Goal: Register for event/course

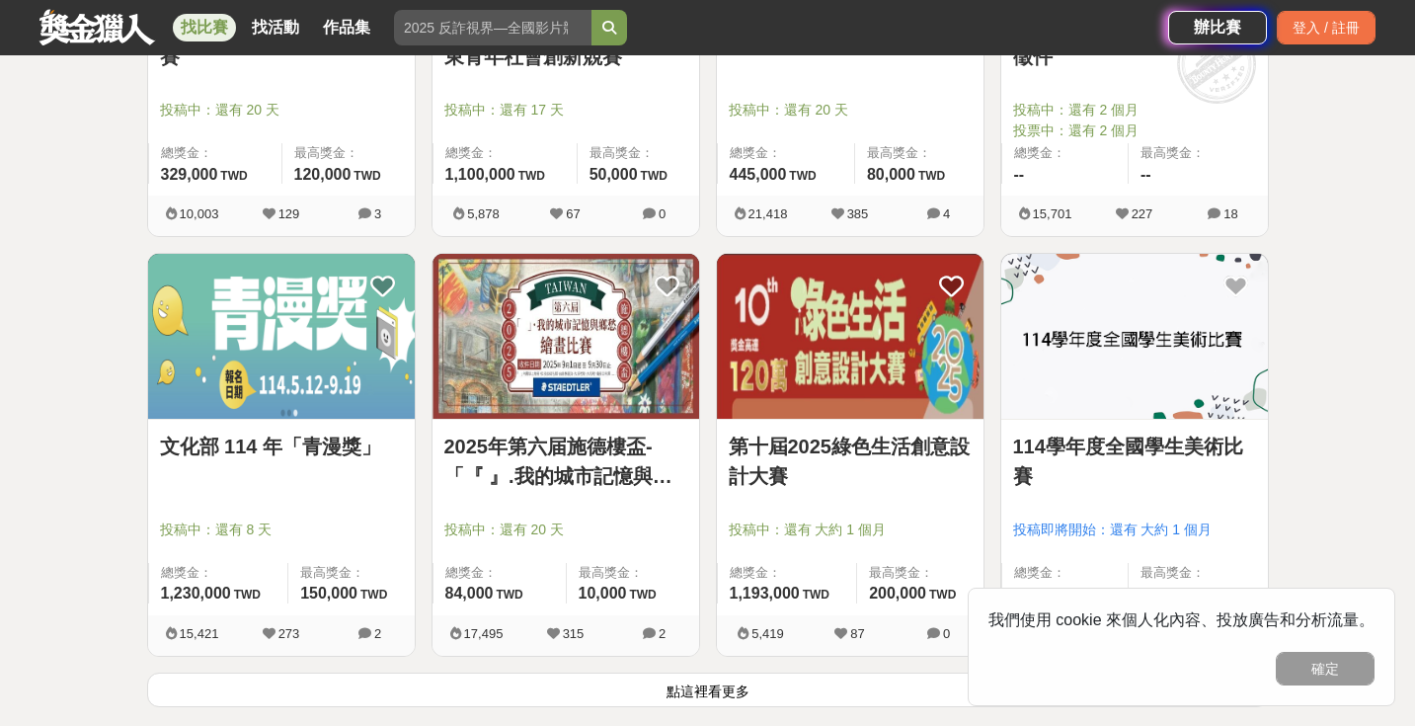
scroll to position [2318, 0]
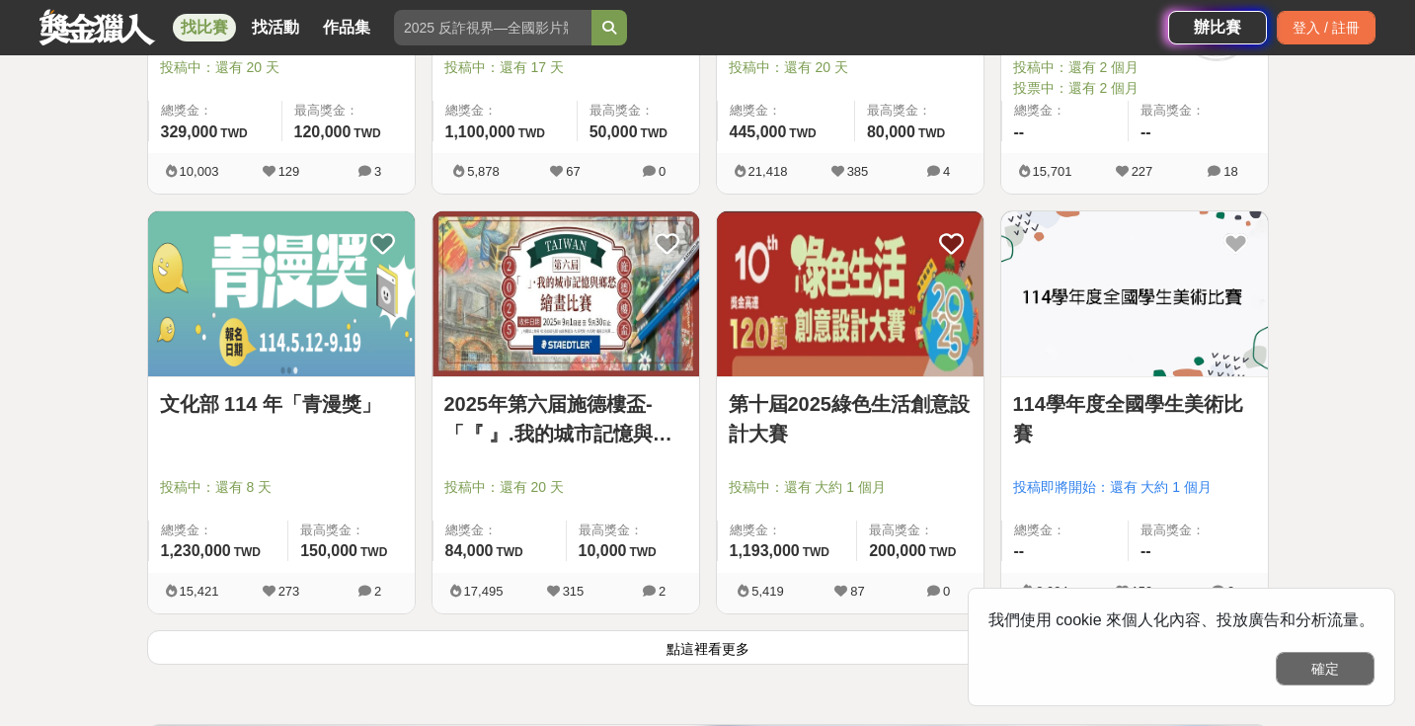
click at [1342, 676] on button "確定" at bounding box center [1325, 669] width 99 height 34
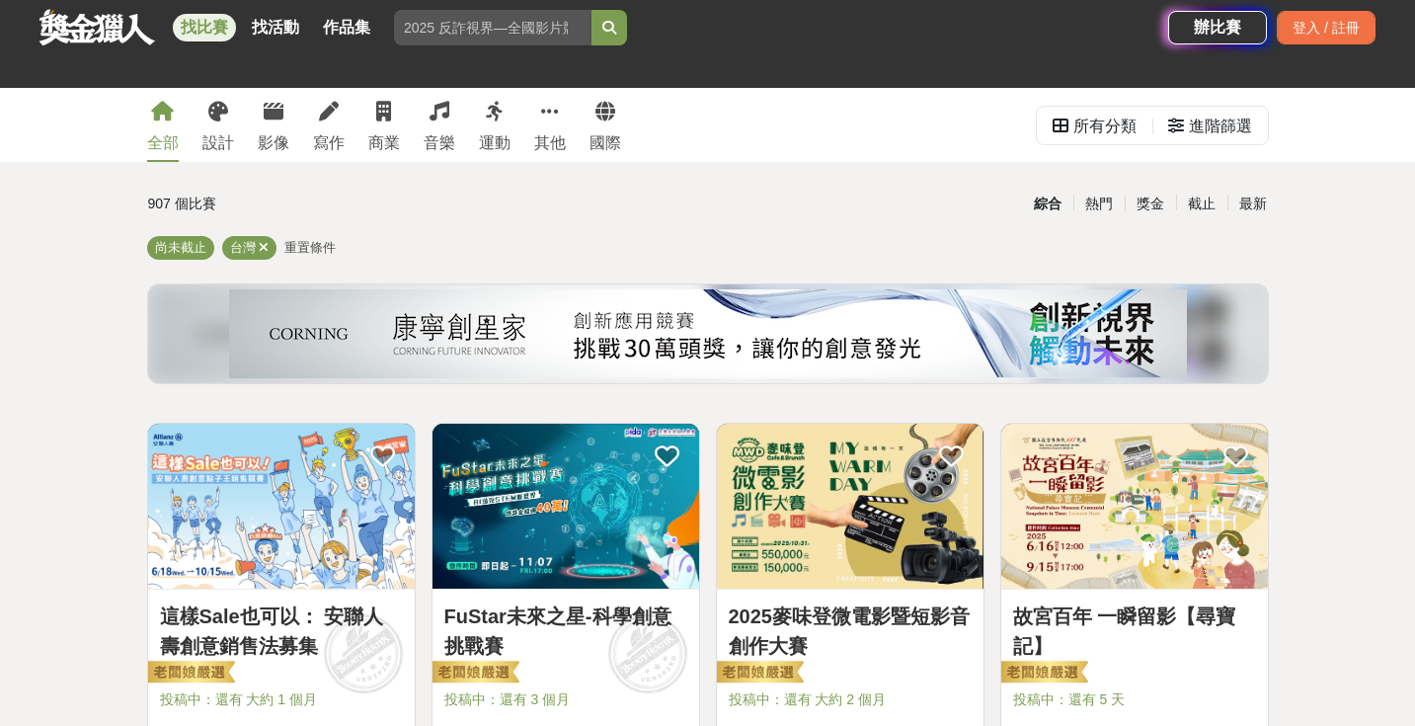
scroll to position [0, 0]
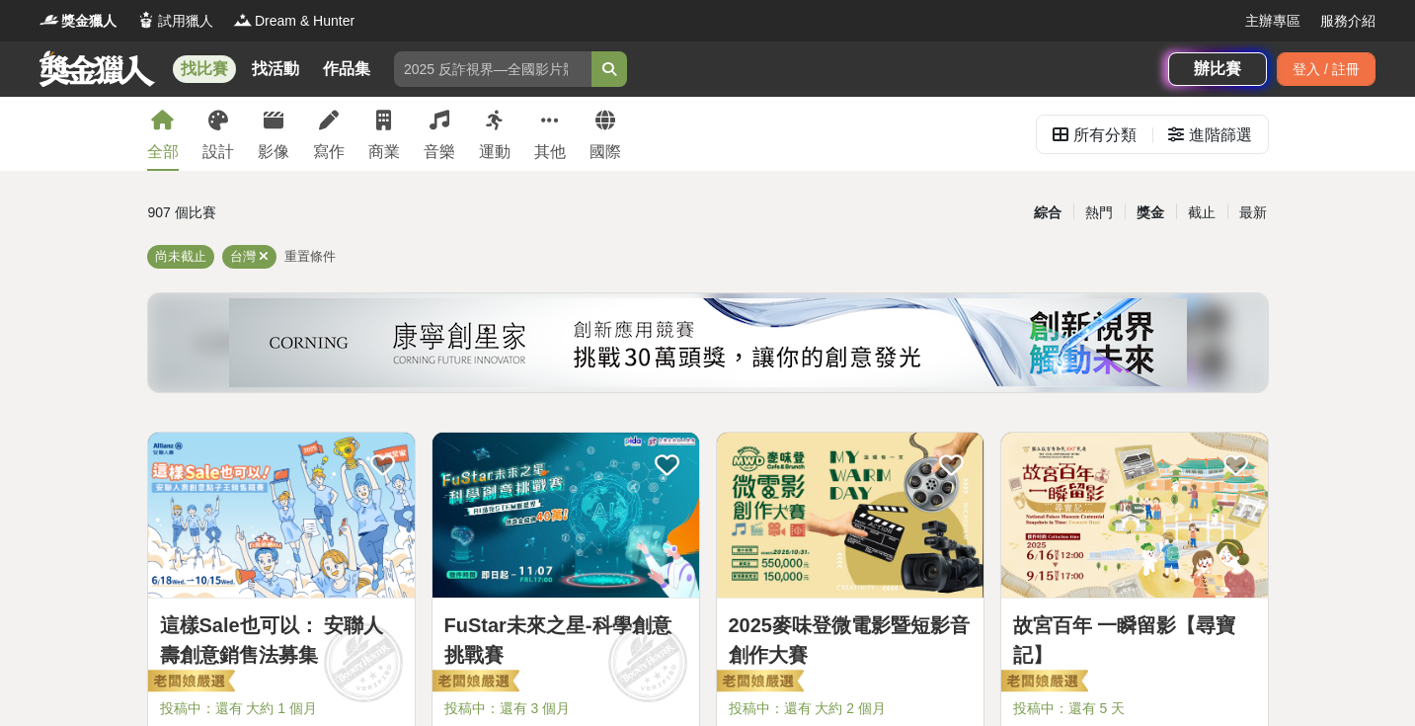
click at [1161, 211] on div "獎金" at bounding box center [1150, 213] width 51 height 35
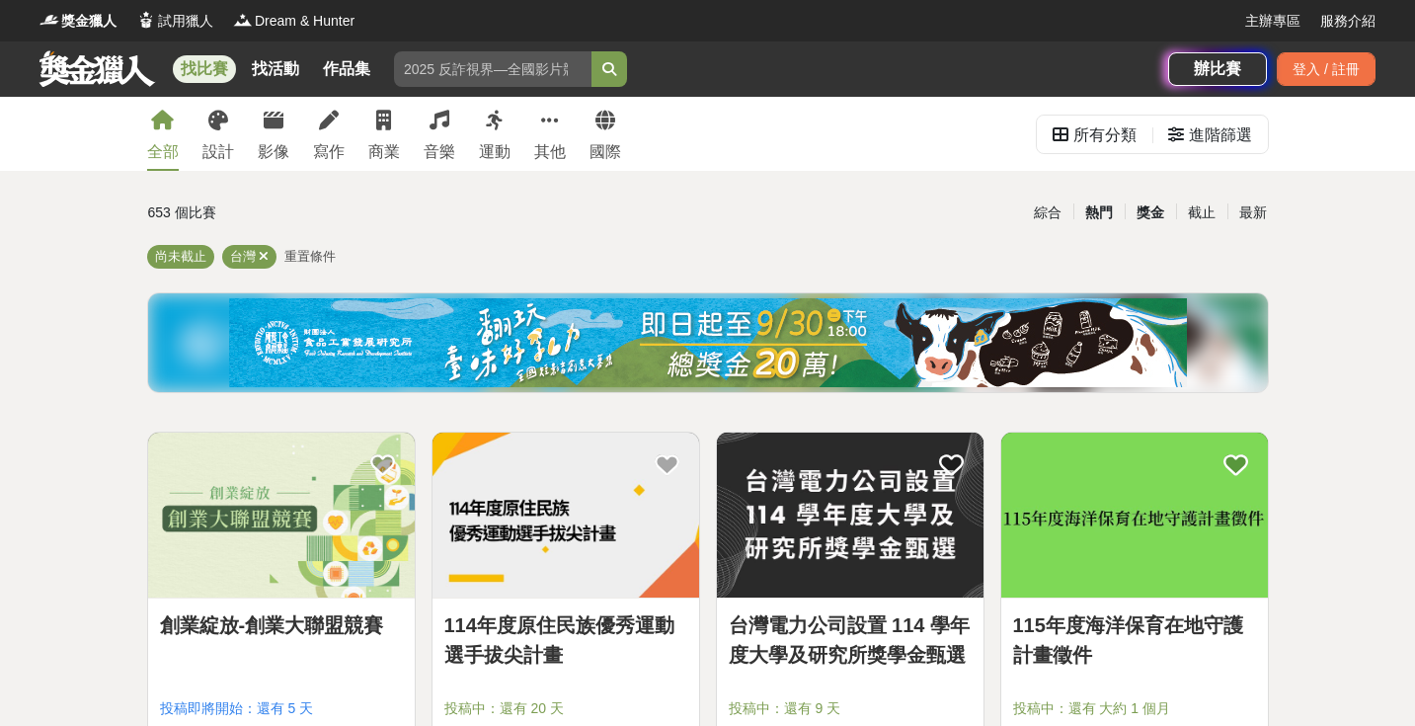
click at [1104, 209] on div "熱門" at bounding box center [1098, 213] width 51 height 35
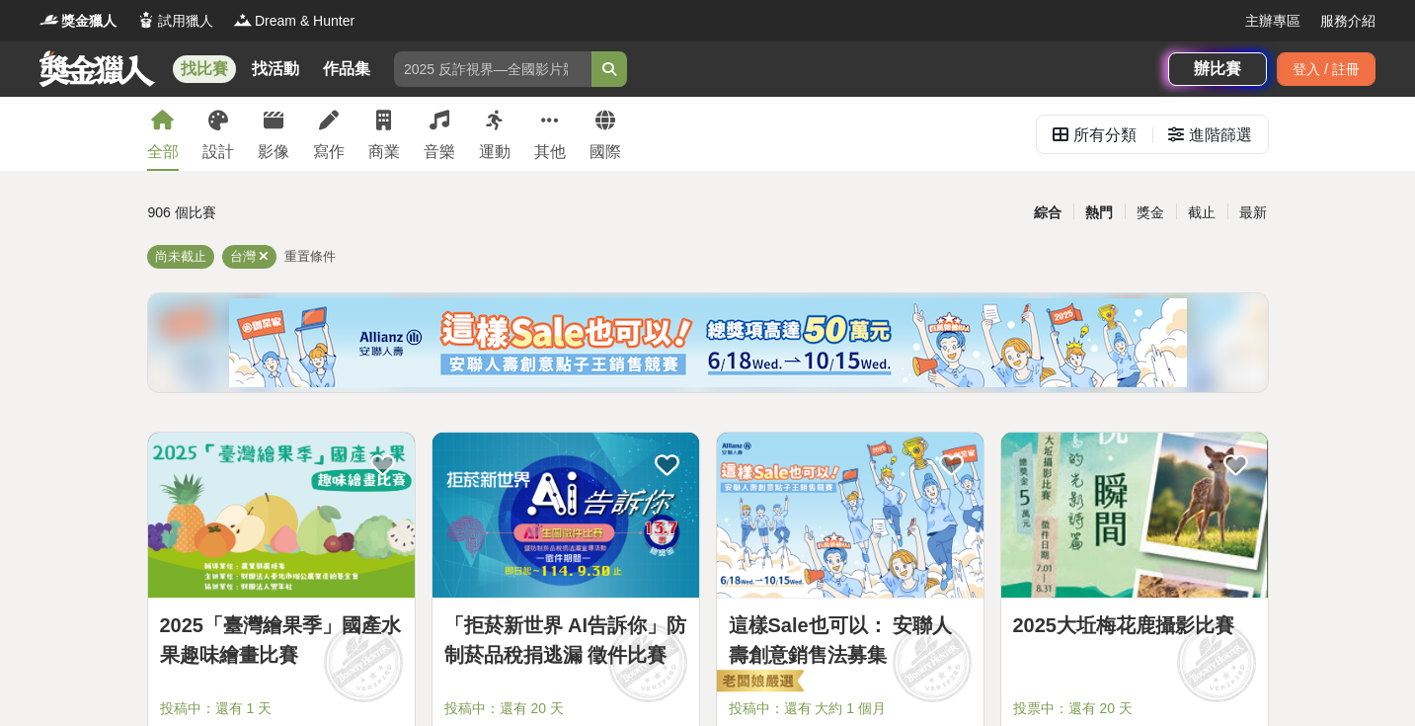
click at [1043, 216] on div "綜合" at bounding box center [1047, 213] width 51 height 35
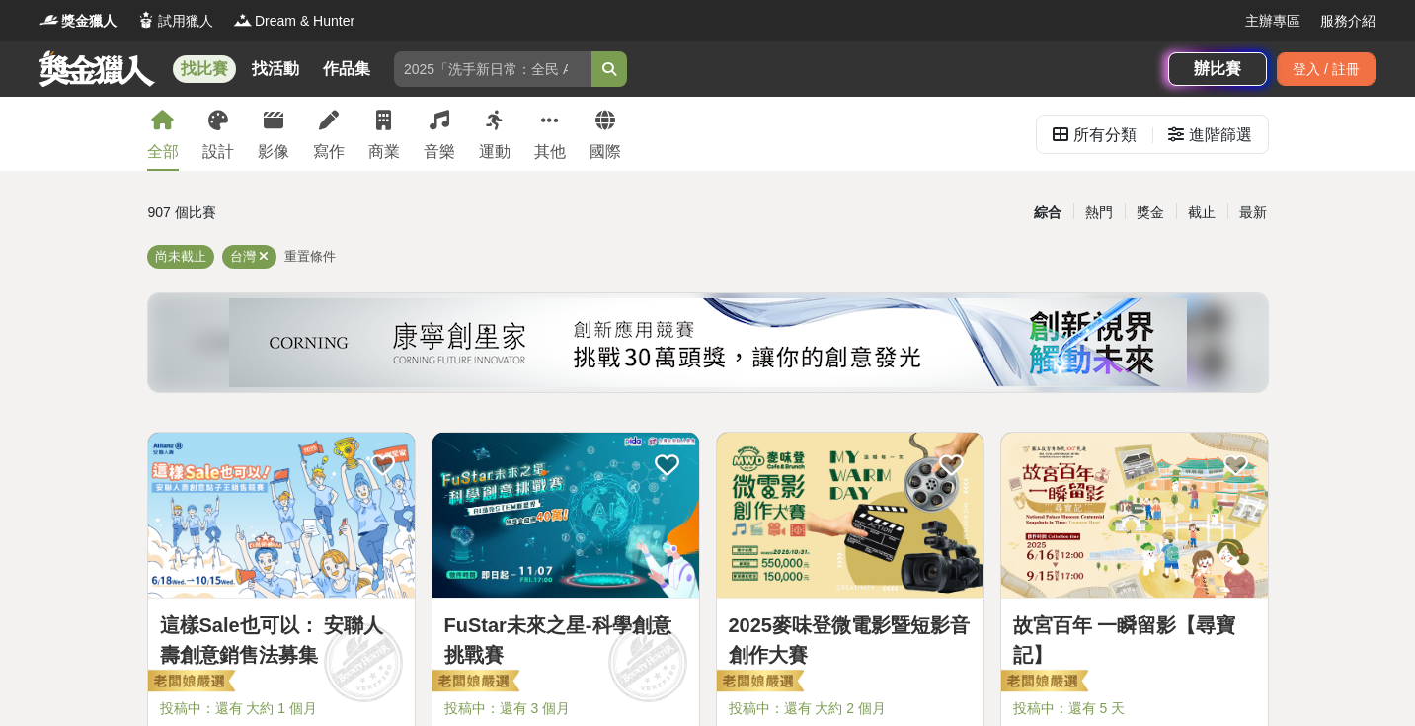
click at [188, 66] on link "找比賽" at bounding box center [204, 69] width 63 height 28
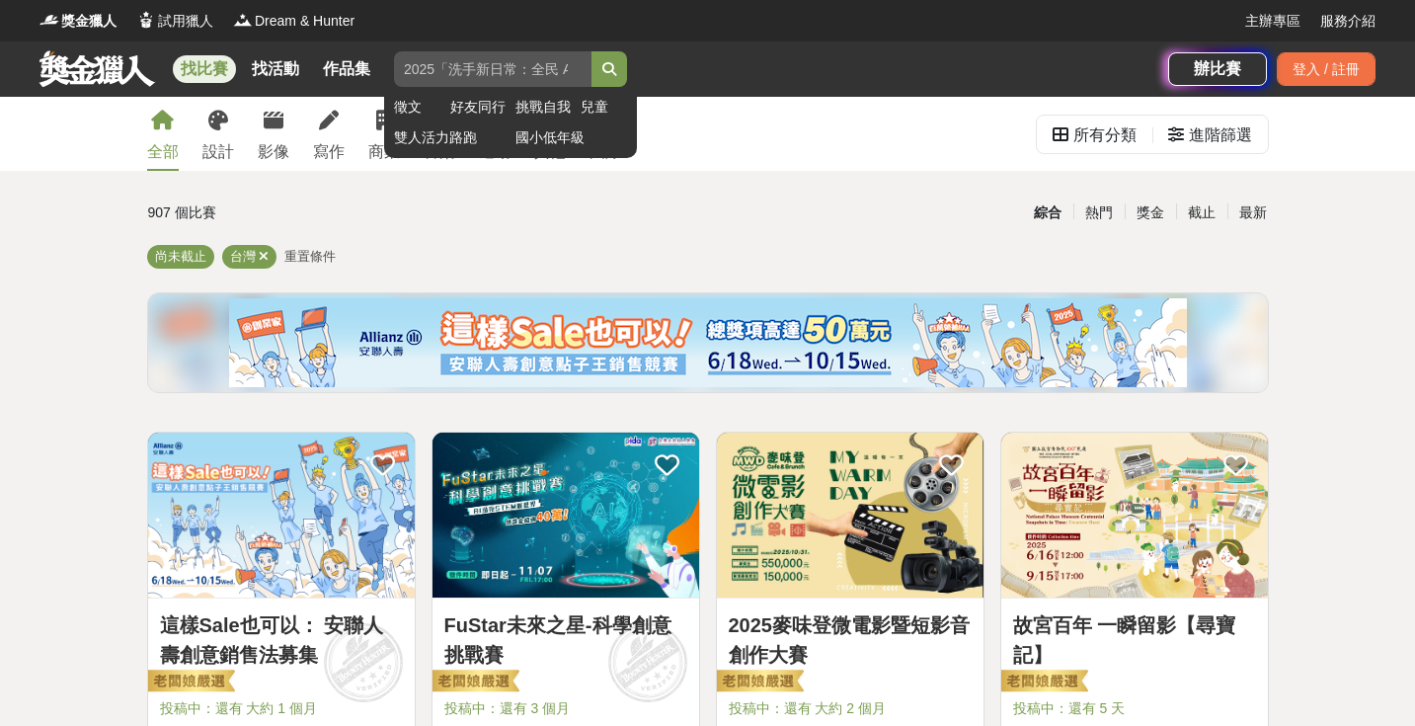
click at [453, 72] on input "search" at bounding box center [493, 69] width 198 height 36
type input "攝影比賽"
click at [609, 69] on button "submit" at bounding box center [610, 69] width 36 height 36
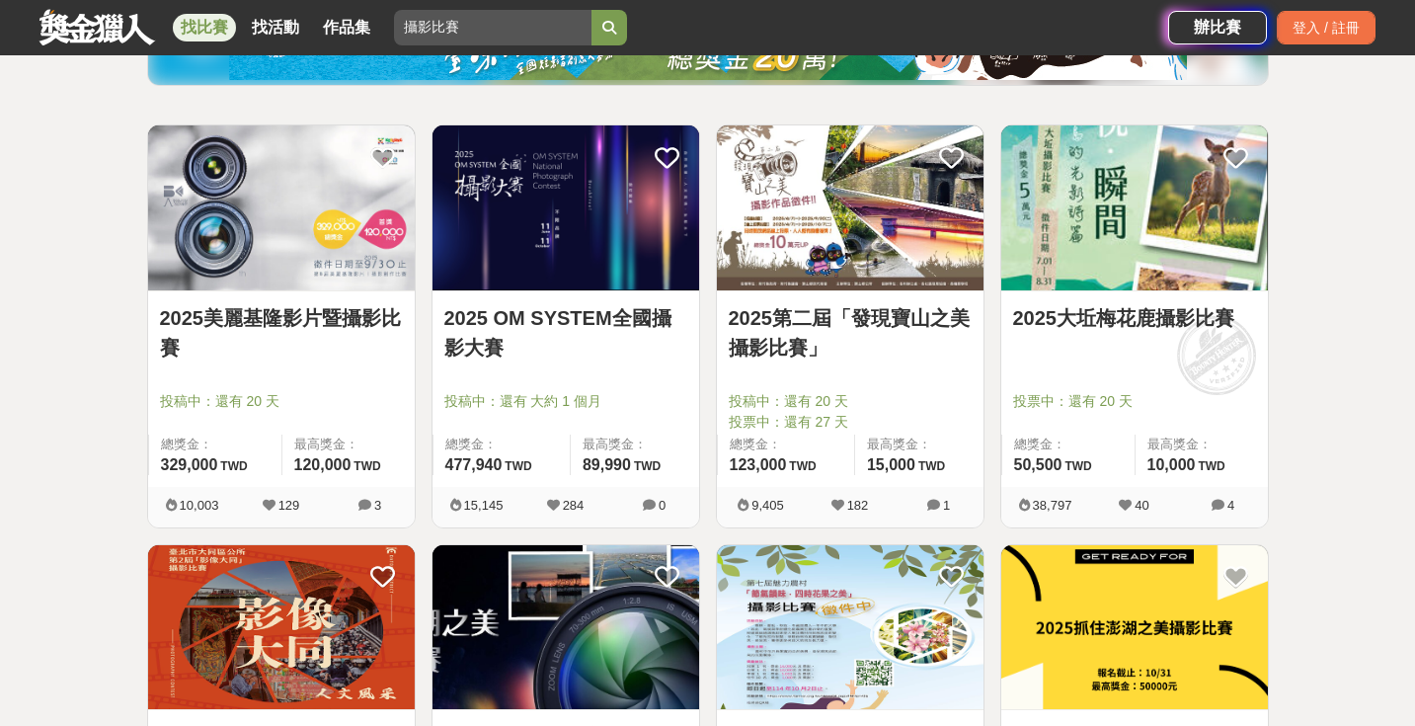
scroll to position [552, 0]
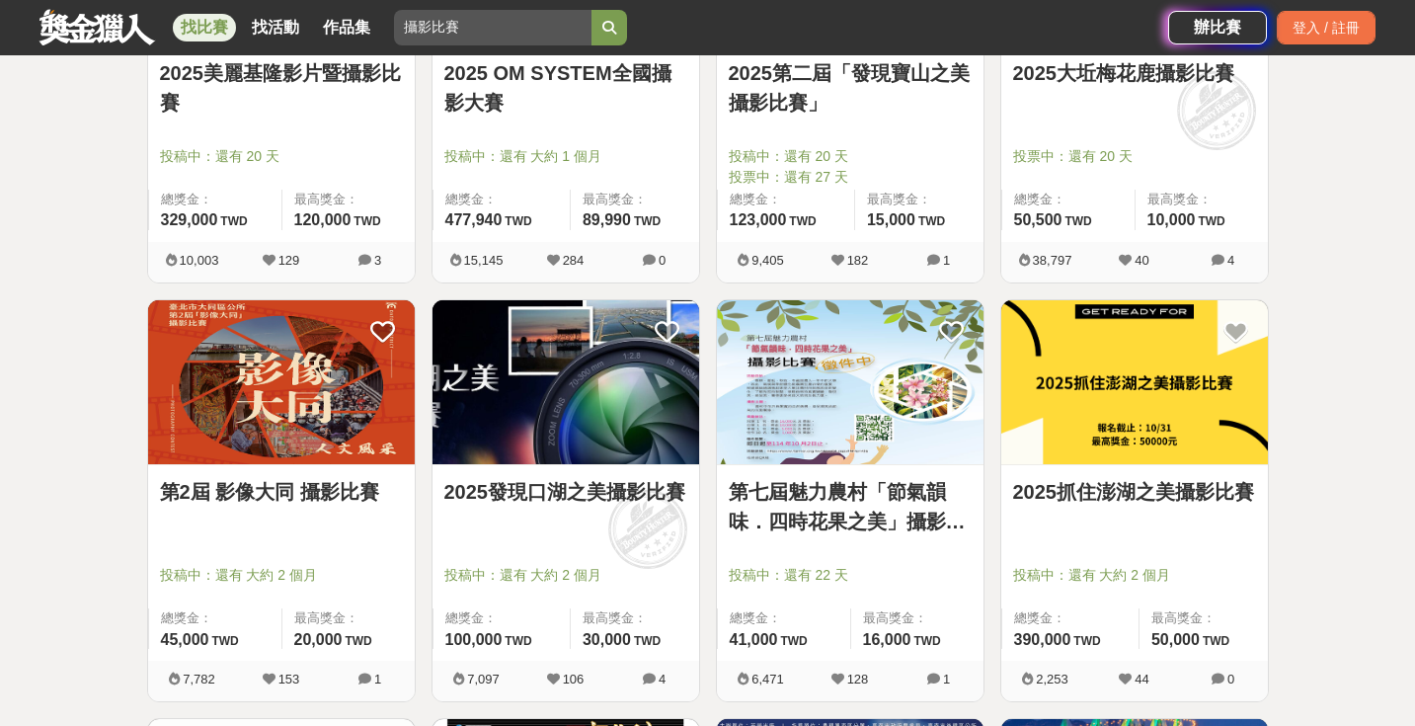
click at [582, 385] on img at bounding box center [566, 382] width 267 height 165
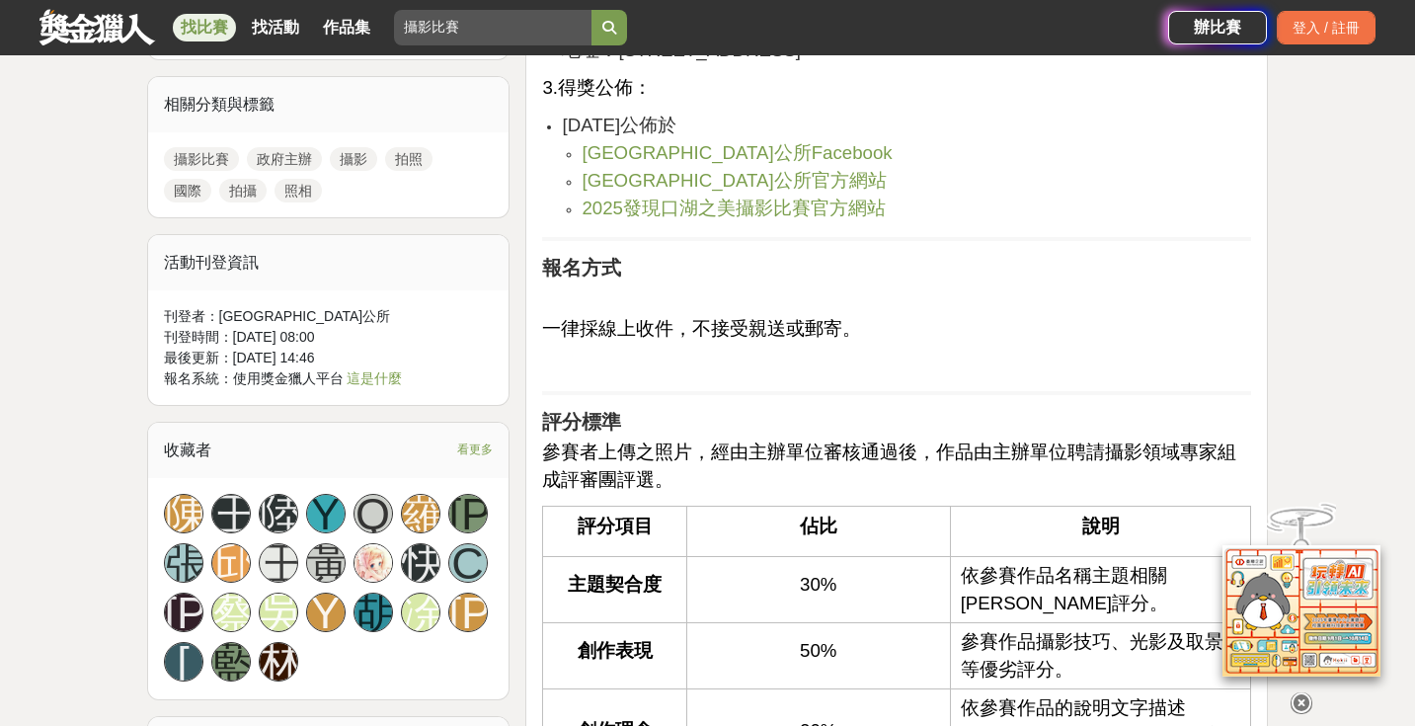
scroll to position [1745, 0]
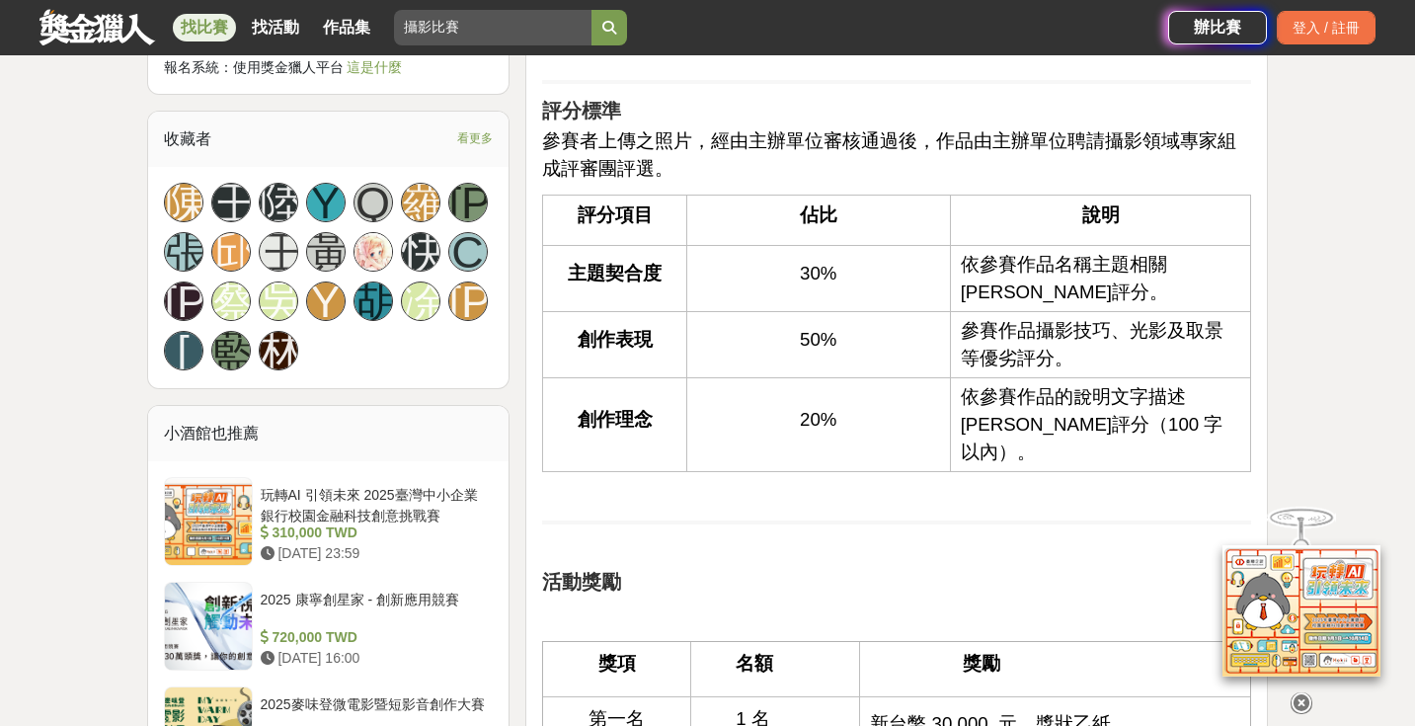
drag, startPoint x: 1303, startPoint y: 683, endPoint x: 1297, endPoint y: 663, distance: 21.6
click at [1302, 692] on icon at bounding box center [1302, 703] width 22 height 22
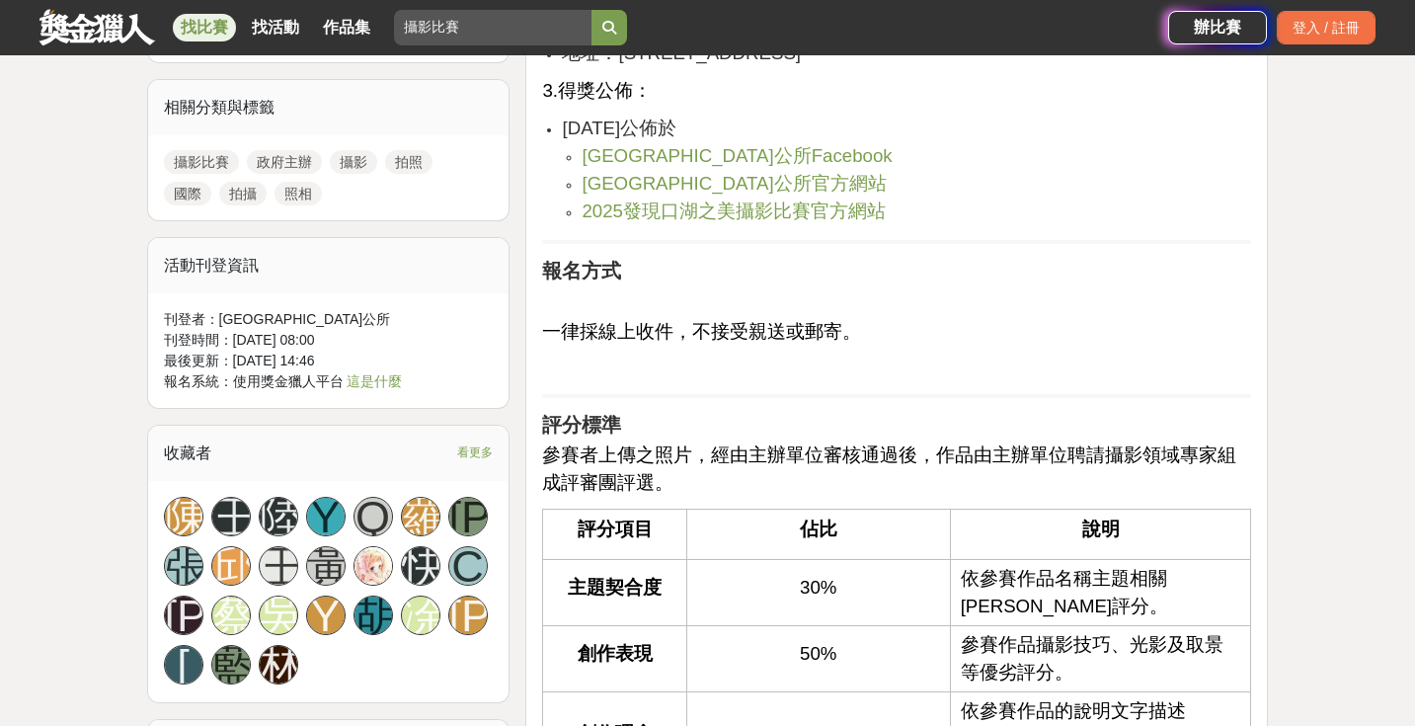
scroll to position [147, 0]
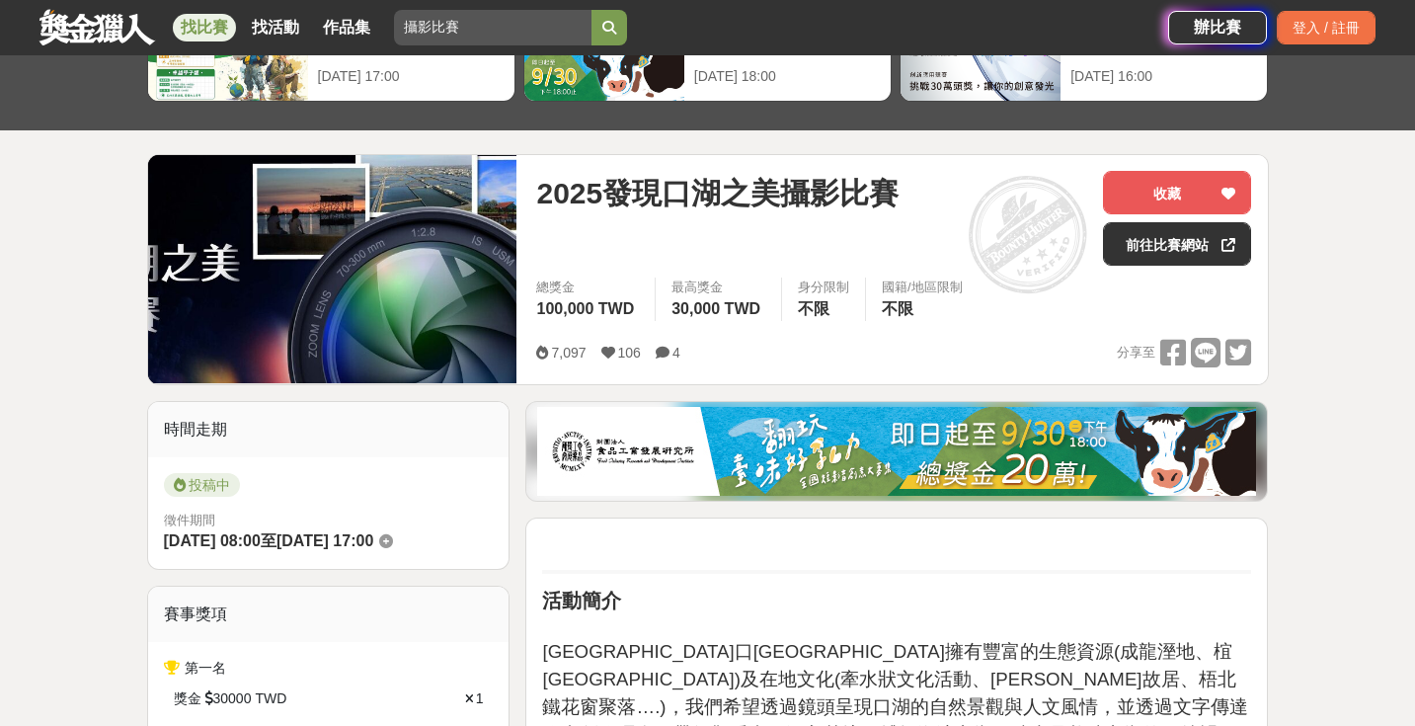
click at [403, 299] on img at bounding box center [332, 269] width 369 height 228
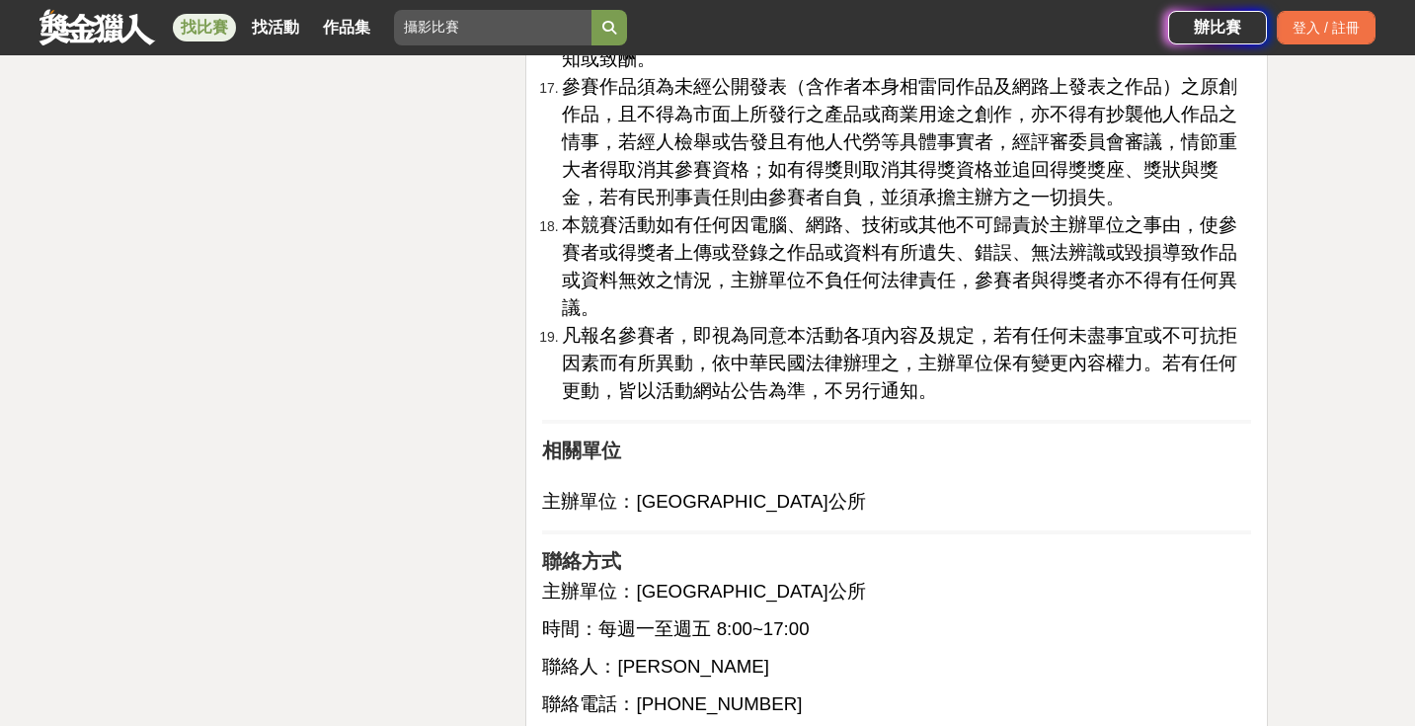
scroll to position [3404, 0]
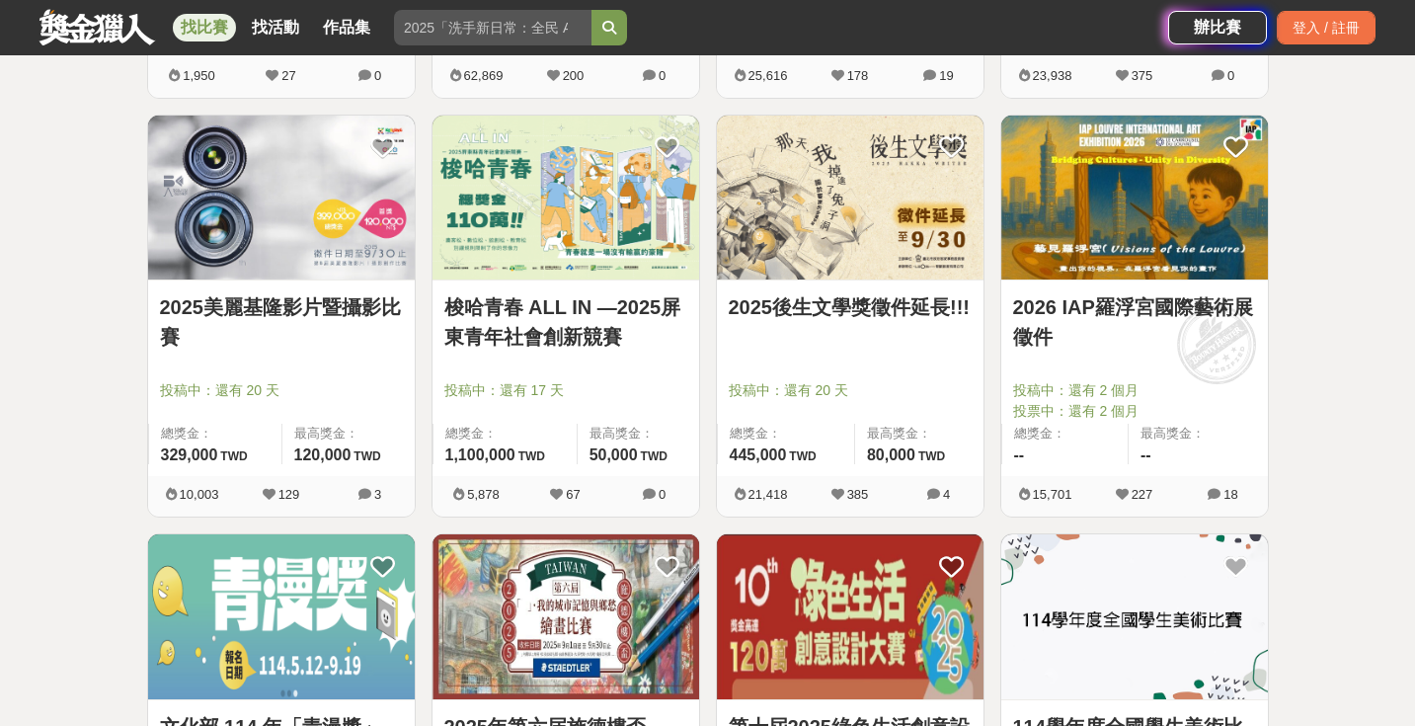
scroll to position [1665, 0]
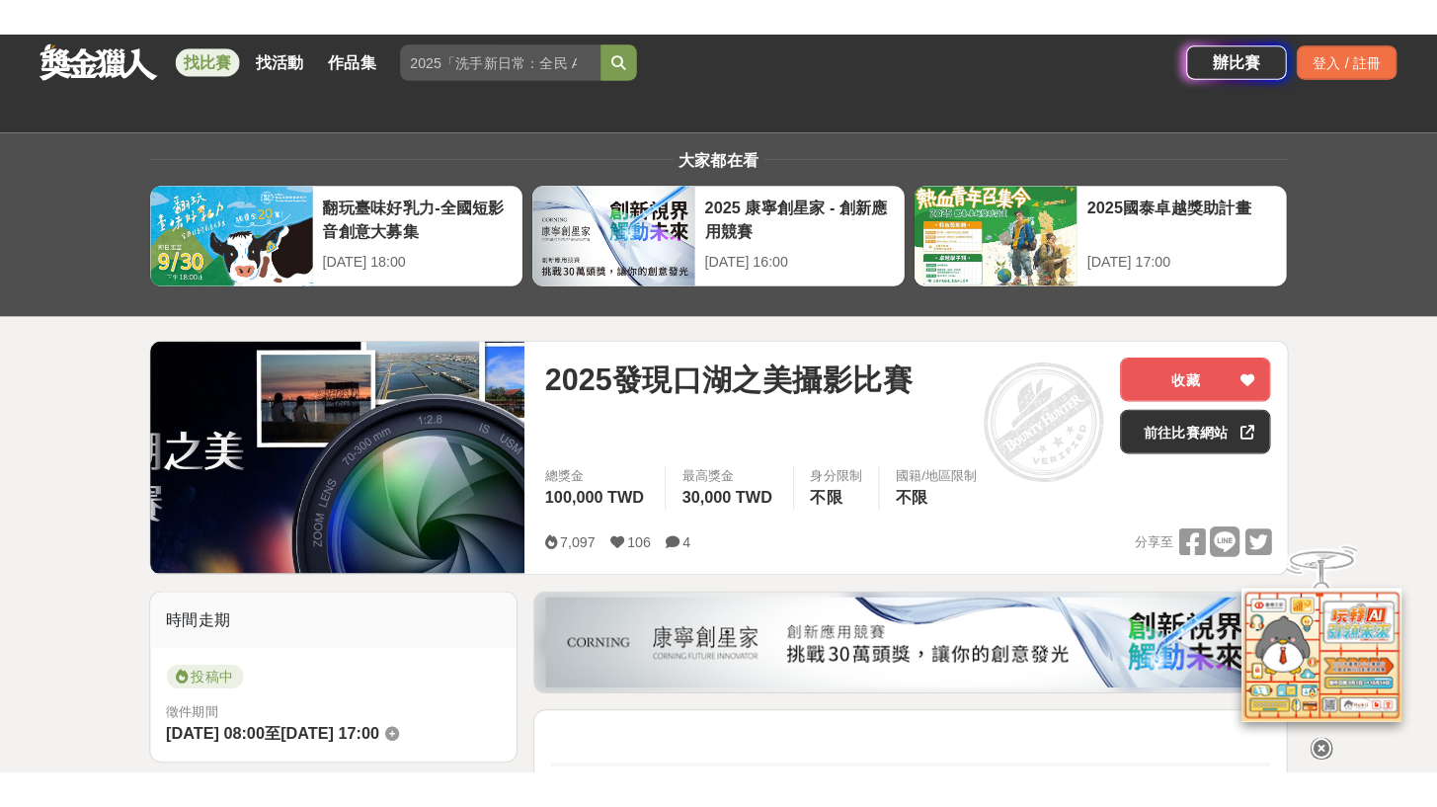
scroll to position [46, 0]
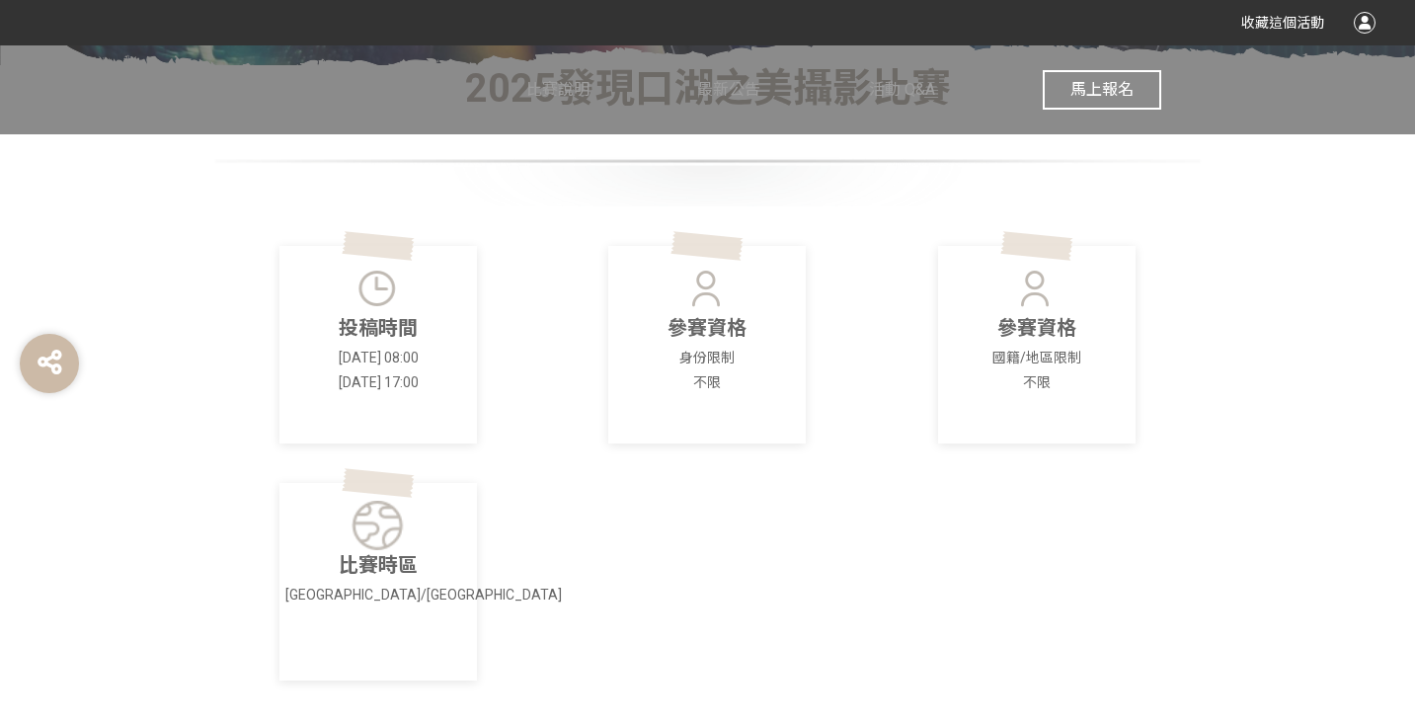
click at [1106, 86] on span "馬上報名" at bounding box center [1101, 89] width 63 height 19
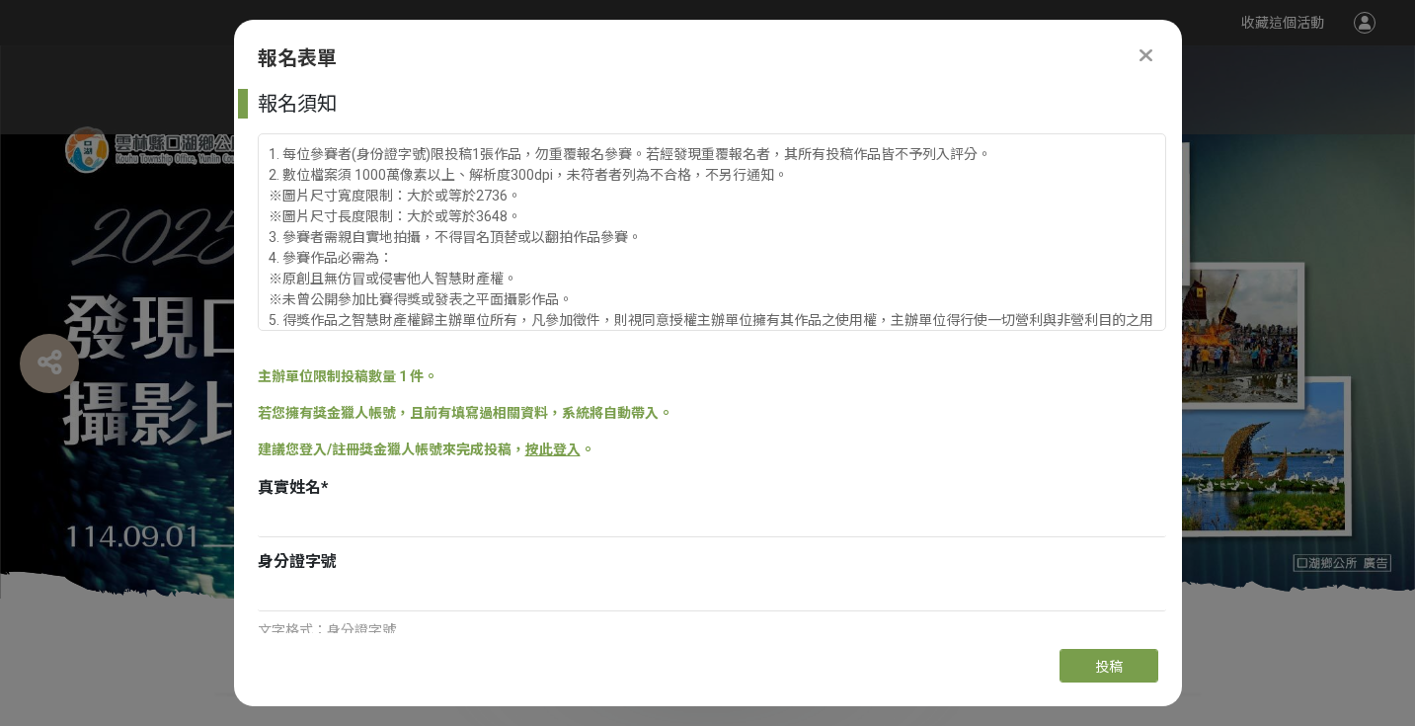
click at [1147, 58] on icon at bounding box center [1146, 55] width 13 height 20
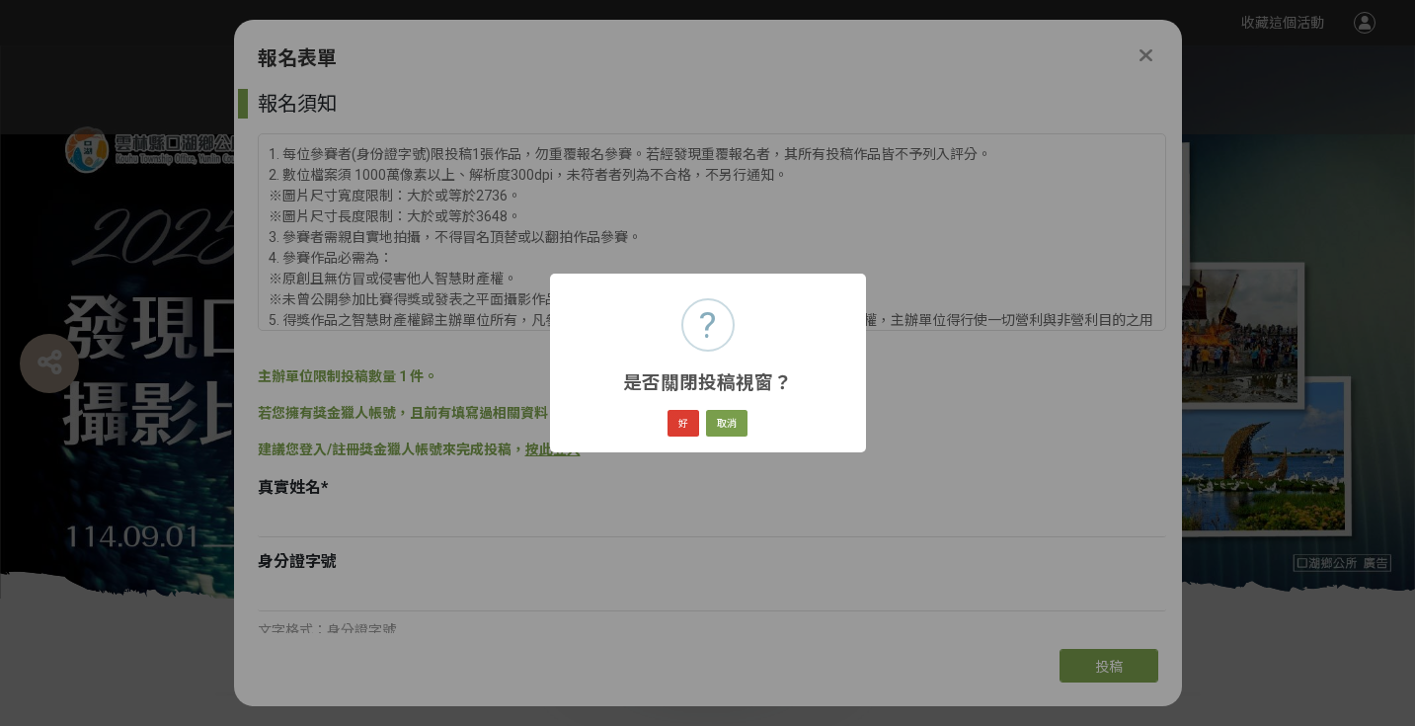
click at [681, 423] on button "好" at bounding box center [684, 424] width 32 height 28
